Goal: Task Accomplishment & Management: Complete application form

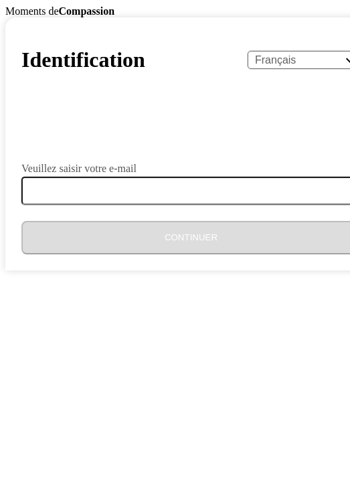
select select "fr"
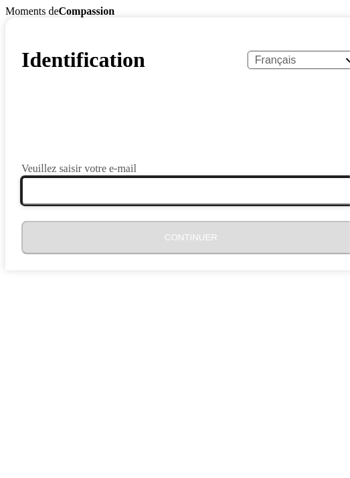
click at [79, 205] on input "Veuillez saisir votre e-mail" at bounding box center [198, 191] width 355 height 28
type input "[EMAIL_ADDRESS][DOMAIN_NAME]"
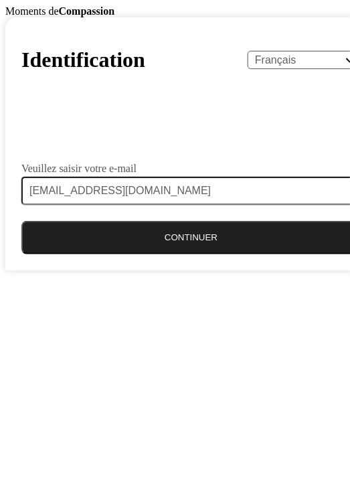
click at [179, 254] on button "Continuer" at bounding box center [190, 237] width 339 height 33
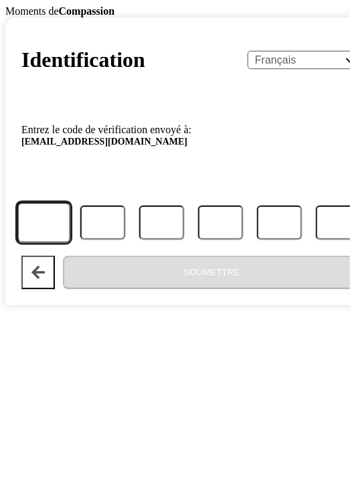
click at [29, 243] on input "Code" at bounding box center [44, 222] width 54 height 41
type input "0"
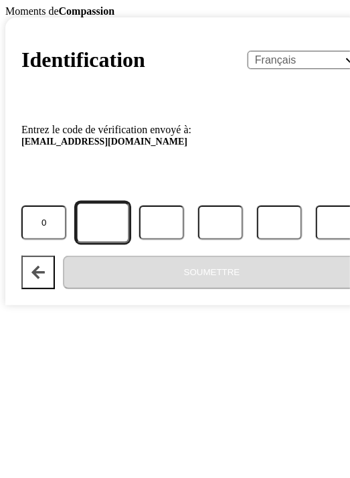
type input "9"
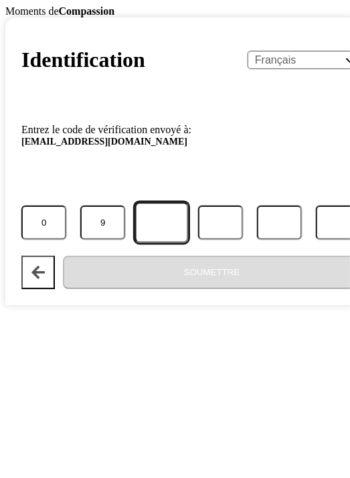
type input "5"
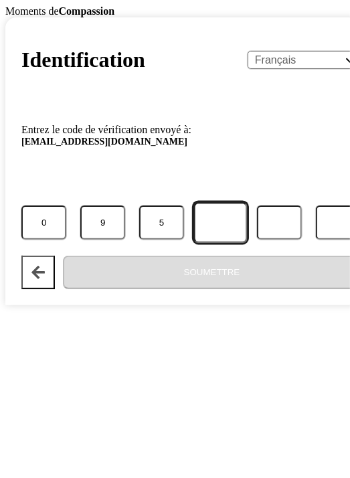
type input "3"
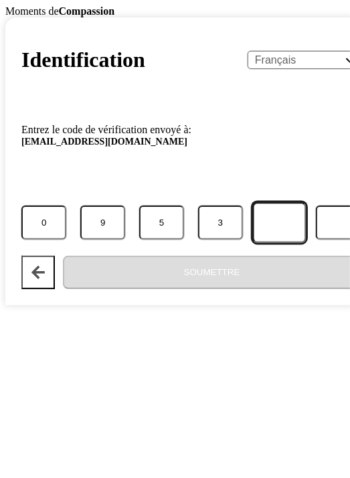
type input "5"
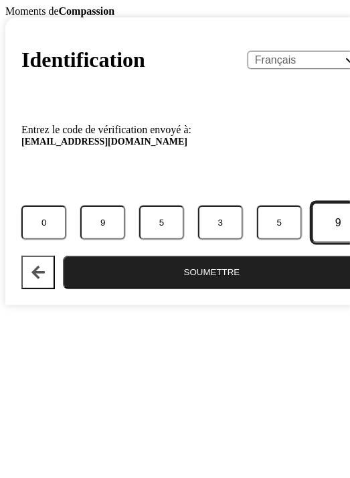
type input "9"
click at [145, 289] on button "Soumettre" at bounding box center [212, 272] width 298 height 33
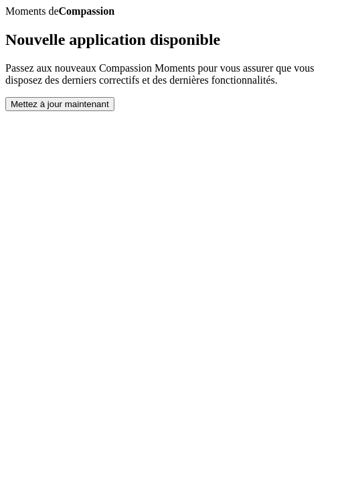
click at [114, 111] on button "Mettez à jour maintenant" at bounding box center [59, 104] width 109 height 14
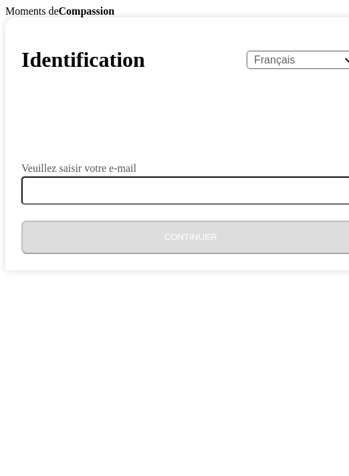
select select "fr"
